Goal: Information Seeking & Learning: Learn about a topic

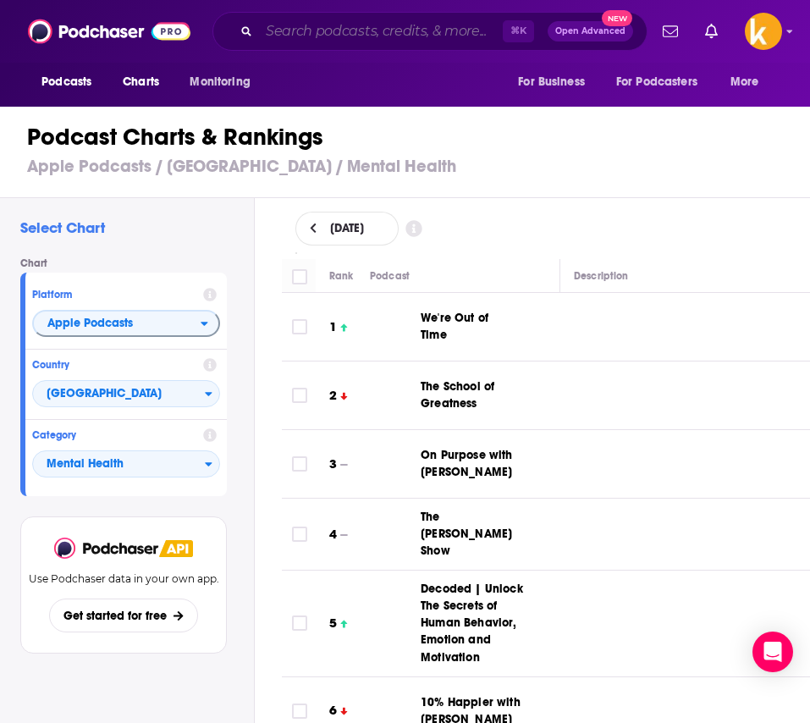
click at [327, 25] on input "Search podcasts, credits, & more..." at bounding box center [381, 31] width 244 height 27
click at [323, 37] on input "Search podcasts, credits, & more..." at bounding box center [381, 31] width 244 height 27
click at [324, 37] on input "Search podcasts, credits, & more..." at bounding box center [381, 31] width 244 height 27
click at [323, 37] on input "Search podcasts, credits, & more..." at bounding box center [381, 31] width 244 height 27
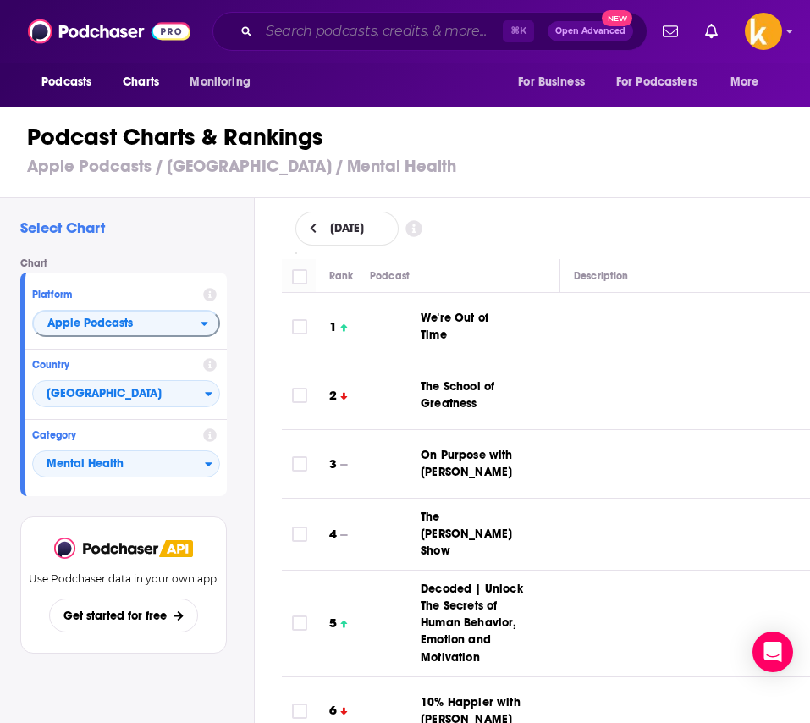
click at [259, 25] on input "Search podcasts, credits, & more..." at bounding box center [381, 31] width 244 height 27
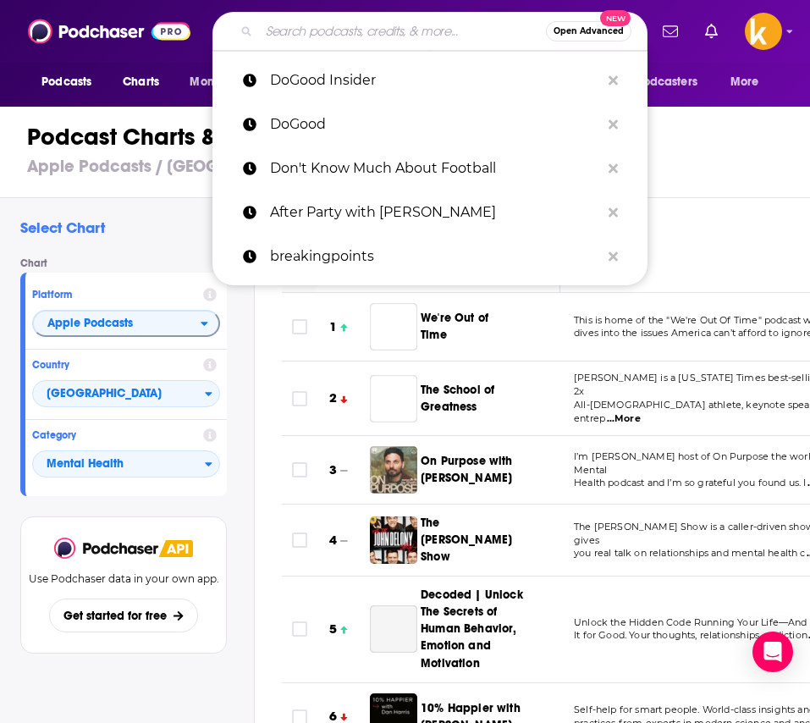
paste input "upstairsneighborspod"
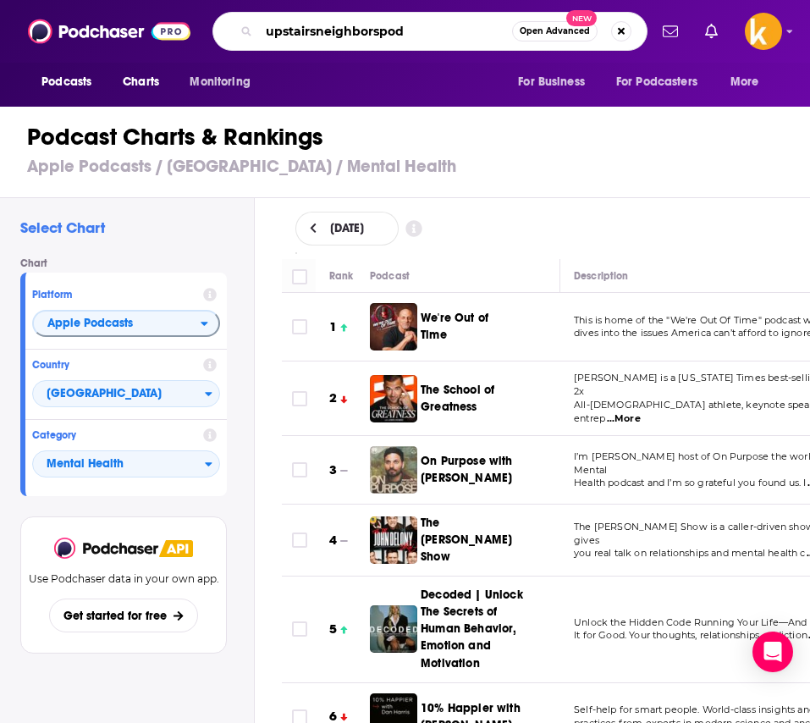
click at [313, 33] on input "upstairsneighborspod" at bounding box center [385, 31] width 253 height 27
click at [377, 31] on input "upstairs neighborspod" at bounding box center [385, 31] width 253 height 27
click at [405, 29] on input "upstairs neighbors pod" at bounding box center [385, 31] width 253 height 27
type input "upstairs neighbors podcast"
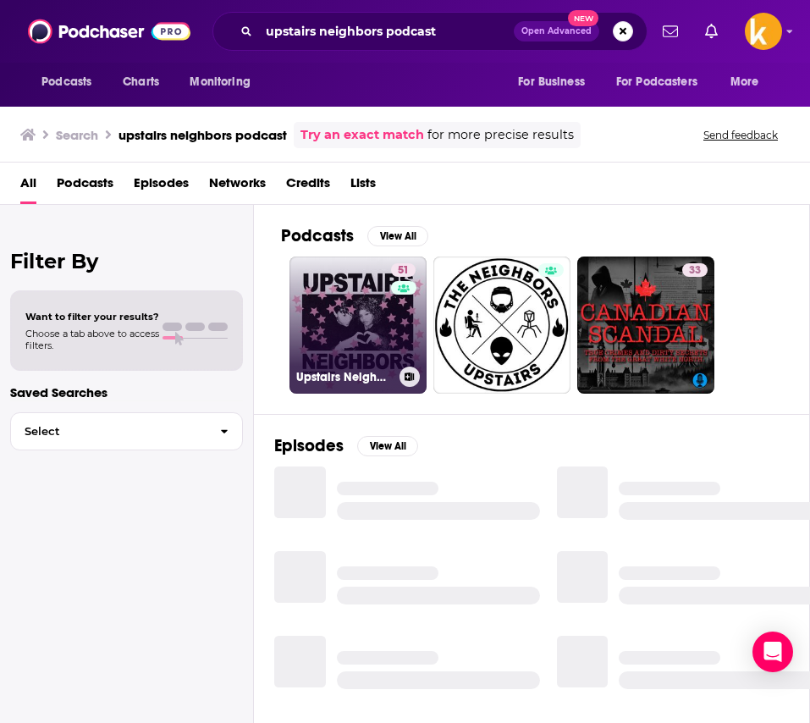
click at [333, 354] on link "51 Upstairs Neighbors" at bounding box center [357, 324] width 137 height 137
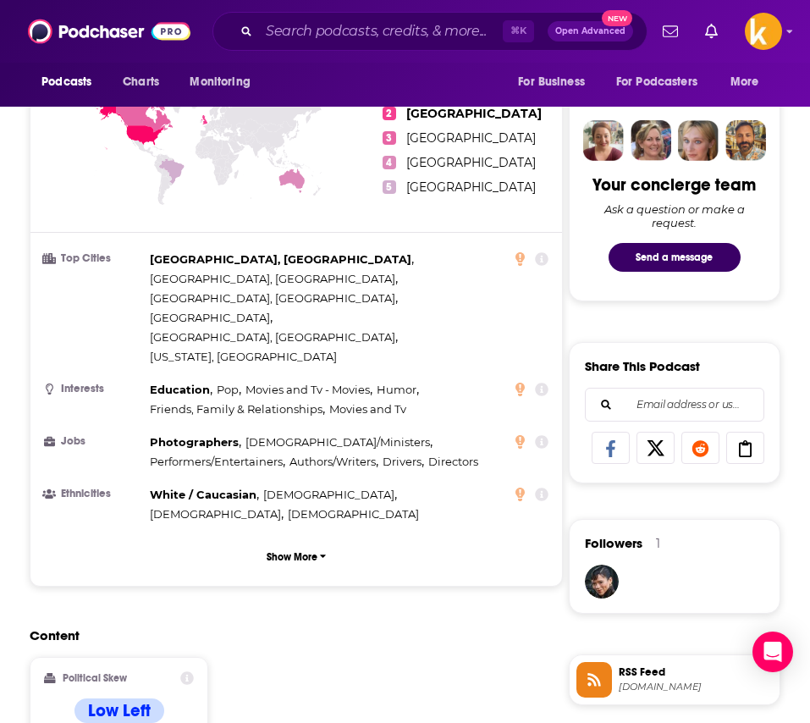
scroll to position [775, 0]
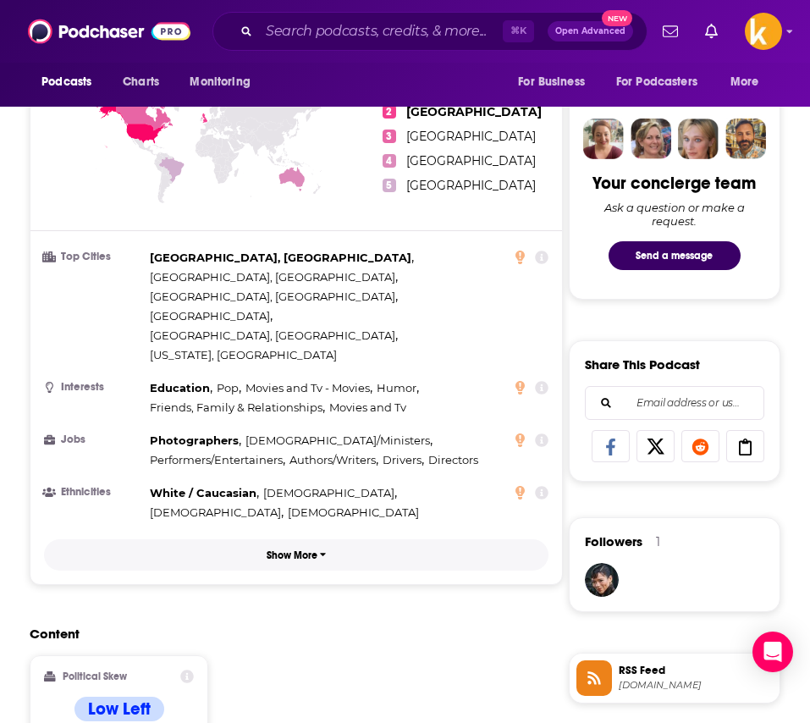
click at [309, 549] on p "Show More" at bounding box center [291, 555] width 51 height 12
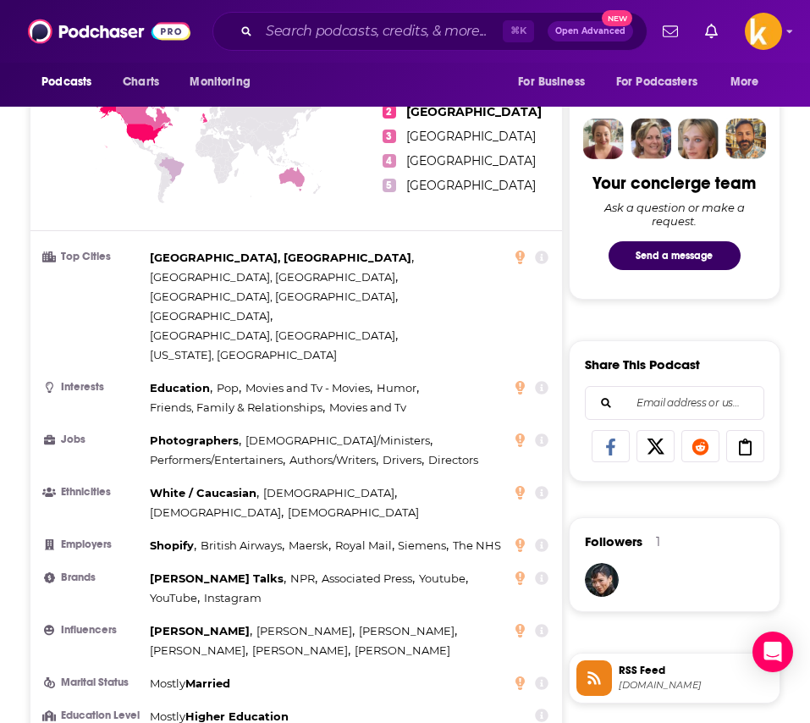
click at [540, 624] on icon at bounding box center [542, 631] width 14 height 14
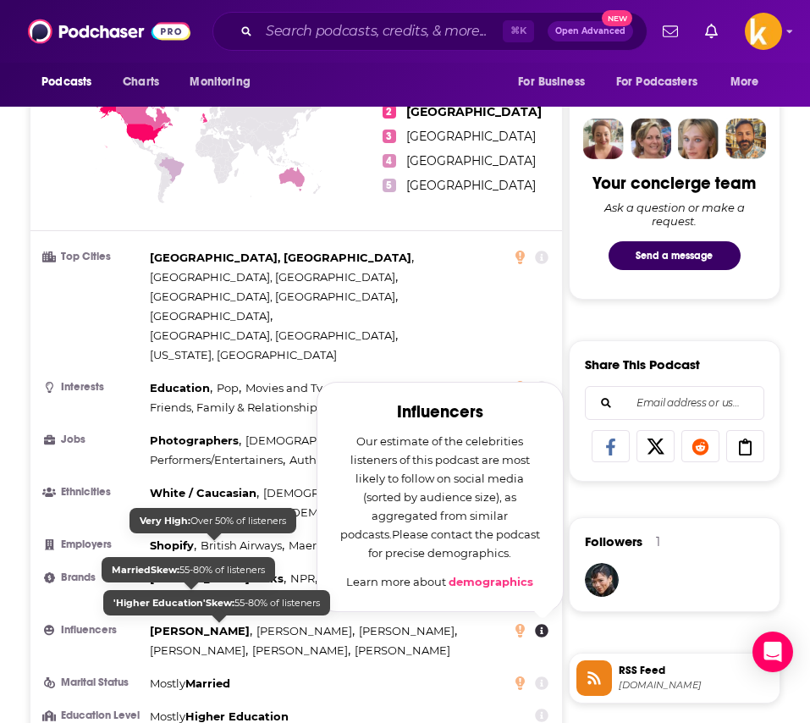
click at [194, 624] on span "[PERSON_NAME]" at bounding box center [200, 631] width 100 height 14
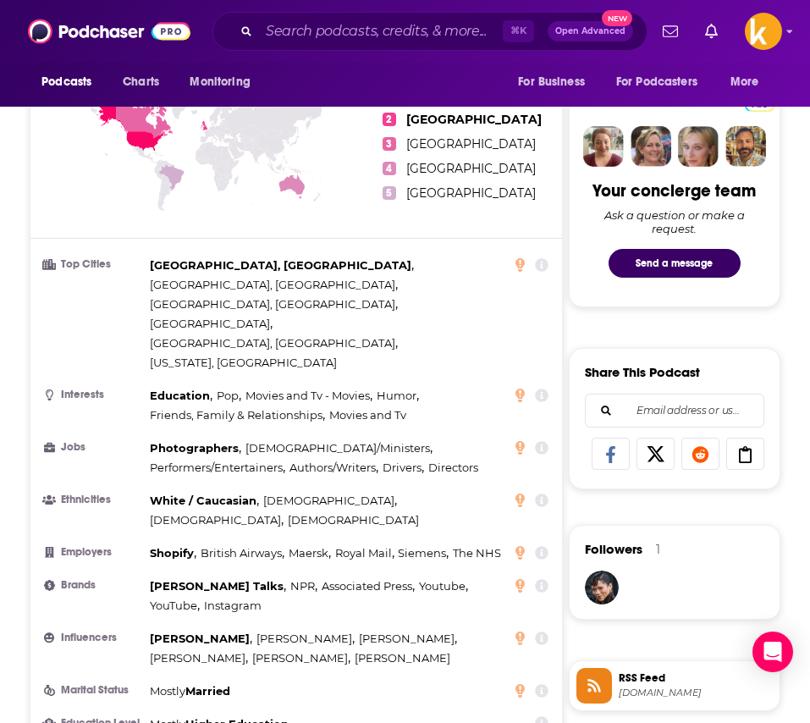
scroll to position [698, 0]
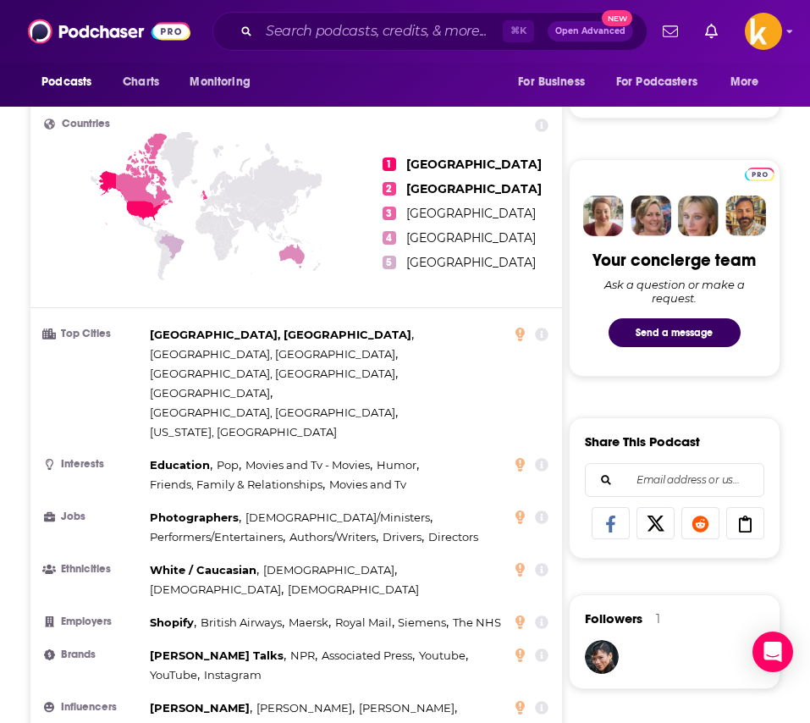
click at [541, 458] on icon at bounding box center [542, 465] width 14 height 14
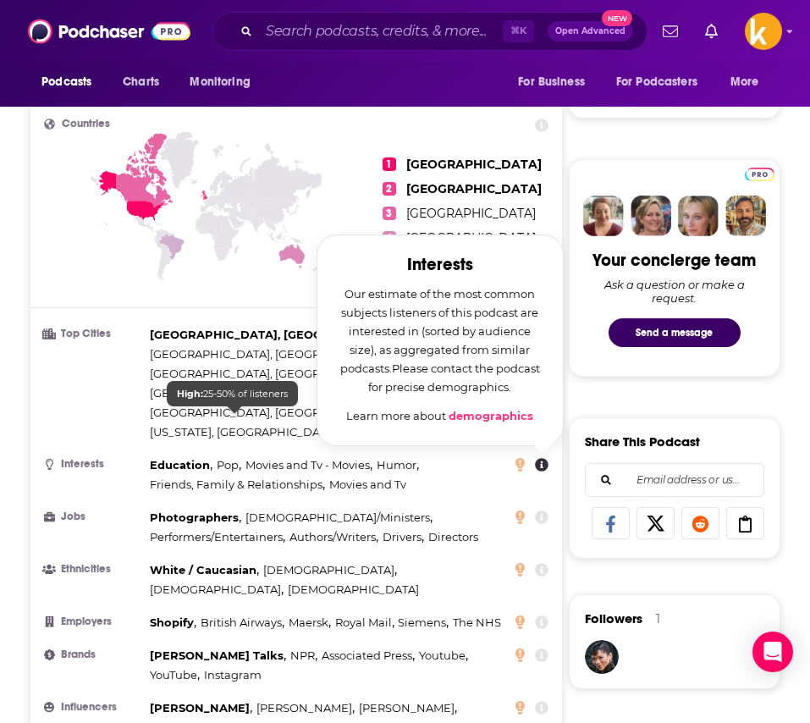
click at [190, 477] on span "Friends, Family & Relationships" at bounding box center [236, 484] width 173 height 14
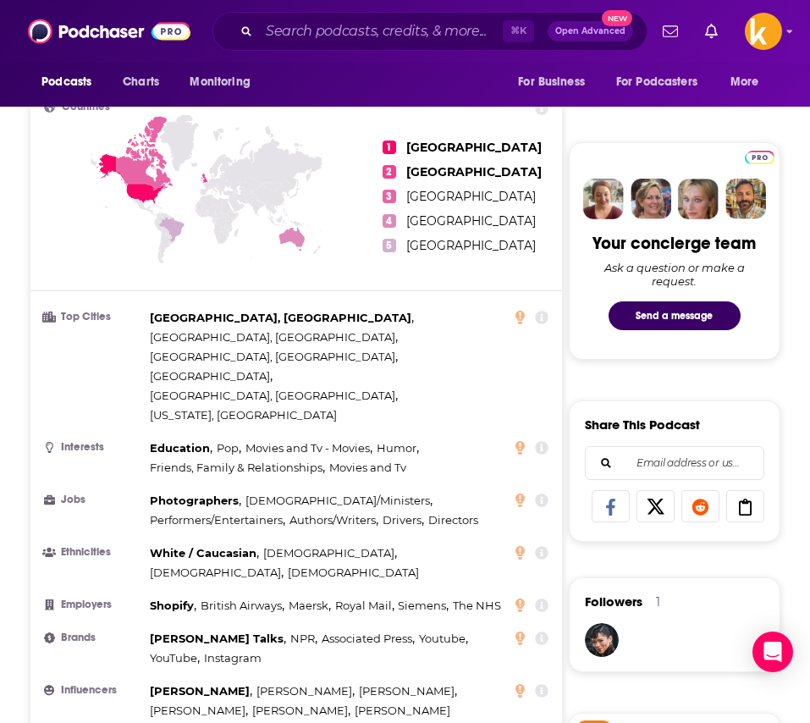
scroll to position [720, 0]
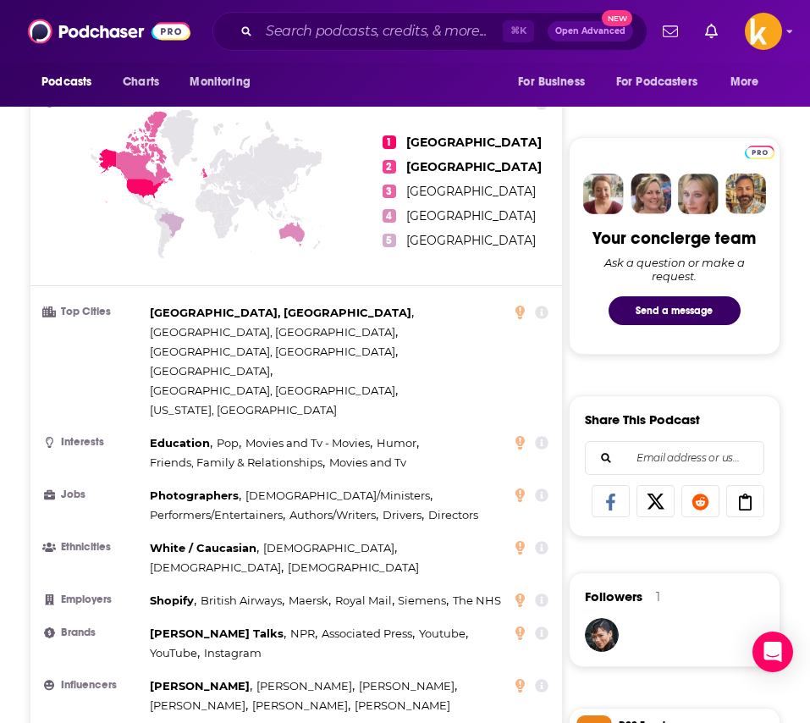
click at [541, 436] on icon at bounding box center [542, 443] width 14 height 14
drag, startPoint x: 409, startPoint y: 205, endPoint x: 470, endPoint y: 245, distance: 72.5
click at [547, 436] on icon at bounding box center [542, 443] width 14 height 14
